Goal: Answer question/provide support

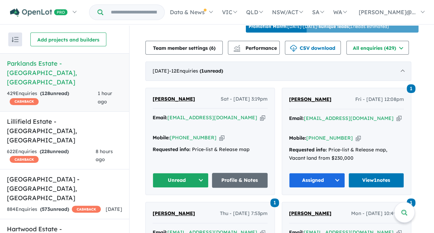
scroll to position [276, 0]
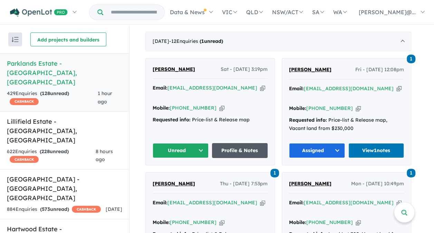
click at [243, 143] on link "Profile & Notes" at bounding box center [240, 150] width 56 height 15
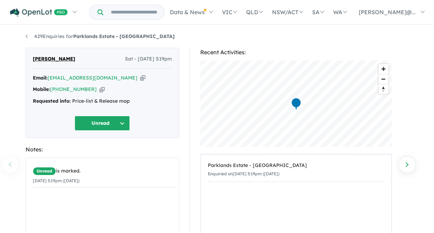
click at [104, 124] on button "Unread" at bounding box center [102, 123] width 55 height 15
click at [98, 153] on button "Assigned" at bounding box center [105, 155] width 60 height 16
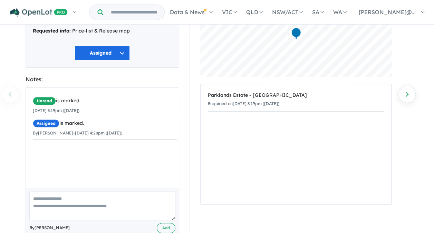
scroll to position [87, 0]
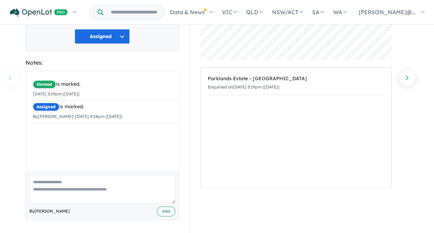
click at [64, 187] on textarea at bounding box center [102, 189] width 146 height 29
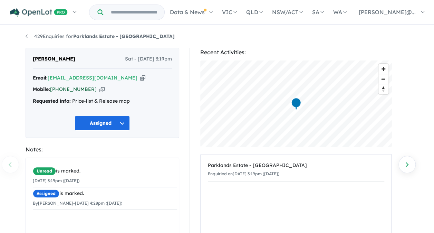
drag, startPoint x: 89, startPoint y: 89, endPoint x: 62, endPoint y: 90, distance: 27.0
click at [62, 90] on div "Mobile: [PHONE_NUMBER] Copied!" at bounding box center [102, 89] width 139 height 8
copy link "431 601 402"
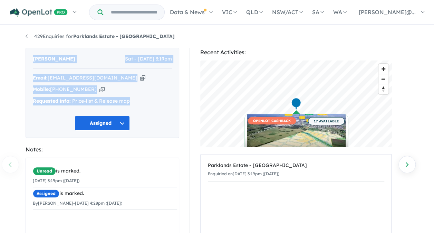
drag, startPoint x: 29, startPoint y: 57, endPoint x: 140, endPoint y: 109, distance: 121.9
click at [140, 109] on div "[PERSON_NAME] - [DATE] 3:19pm Email: [EMAIL_ADDRESS][DOMAIN_NAME] Copied! Mobil…" at bounding box center [103, 93] width 154 height 90
copy div "[PERSON_NAME] - [DATE] 3:19pm Email: [EMAIL_ADDRESS][DOMAIN_NAME] Copied! Mobil…"
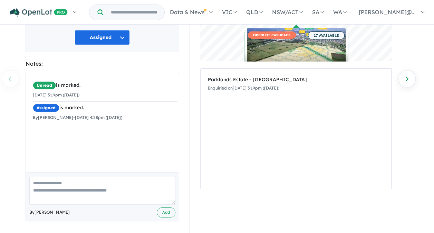
scroll to position [87, 0]
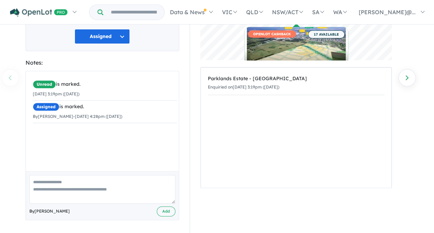
click at [76, 183] on textarea at bounding box center [102, 189] width 146 height 29
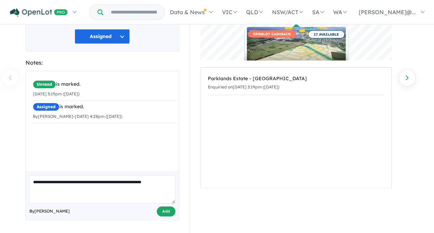
type textarea "**********"
click at [160, 211] on button "Add" at bounding box center [166, 211] width 19 height 10
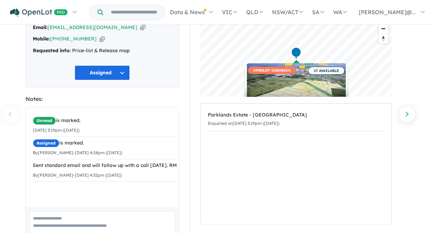
scroll to position [0, 0]
